Goal: Browse casually

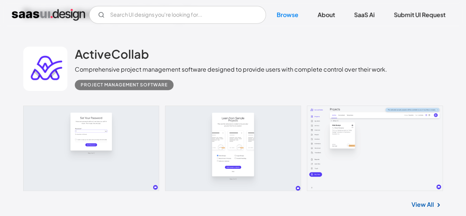
scroll to position [183, 0]
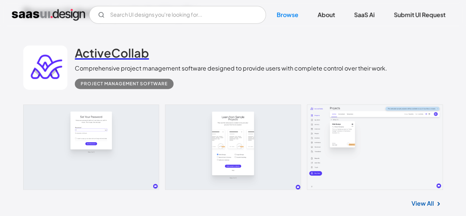
click at [85, 55] on h2 "ActiveCollab" at bounding box center [112, 52] width 74 height 15
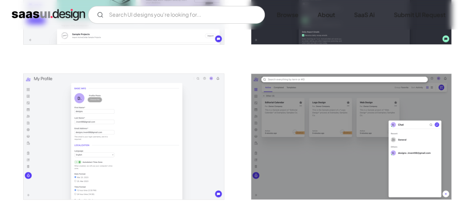
scroll to position [1519, 0]
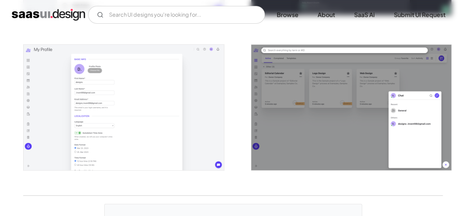
click at [315, 94] on img "open lightbox" at bounding box center [351, 107] width 200 height 125
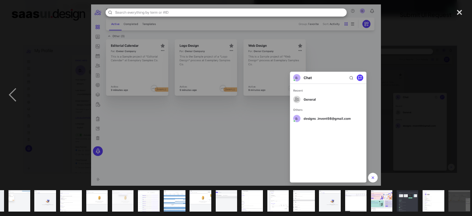
scroll to position [0, 50]
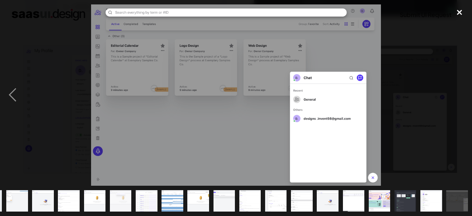
click at [462, 13] on div "close lightbox" at bounding box center [458, 12] width 25 height 16
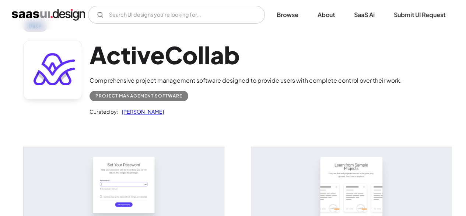
scroll to position [27, 0]
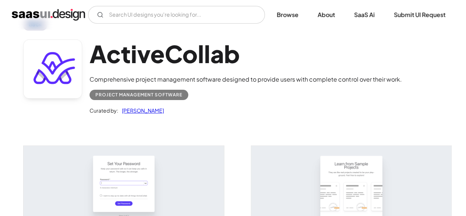
click at [144, 109] on link "Saurabh Sharma" at bounding box center [141, 110] width 46 height 9
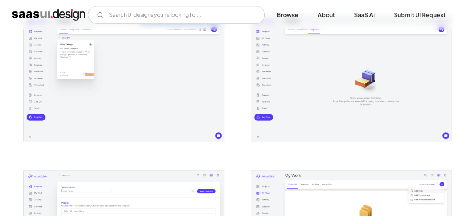
click at [261, 53] on img "open lightbox" at bounding box center [351, 78] width 200 height 125
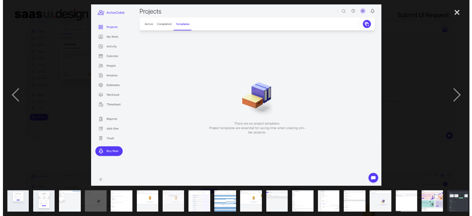
scroll to position [313, 0]
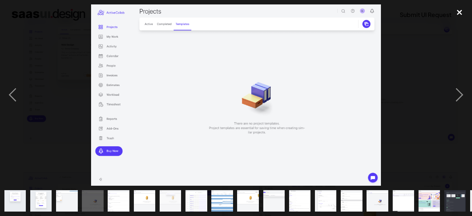
click at [458, 14] on div "close lightbox" at bounding box center [458, 12] width 25 height 16
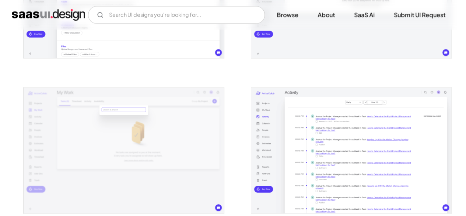
scroll to position [587, 0]
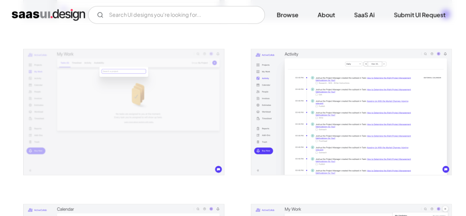
click at [338, 129] on img "open lightbox" at bounding box center [351, 111] width 200 height 125
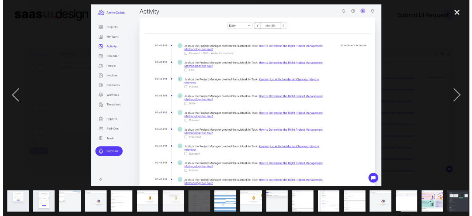
scroll to position [590, 0]
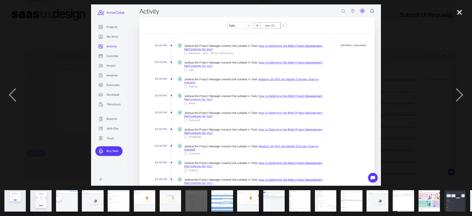
click at [412, 59] on div at bounding box center [236, 94] width 472 height 181
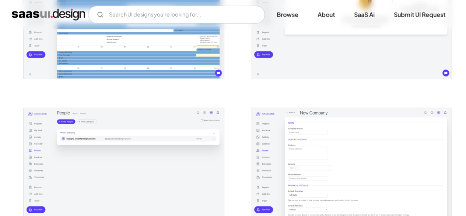
scroll to position [903, 0]
